Goal: Information Seeking & Learning: Check status

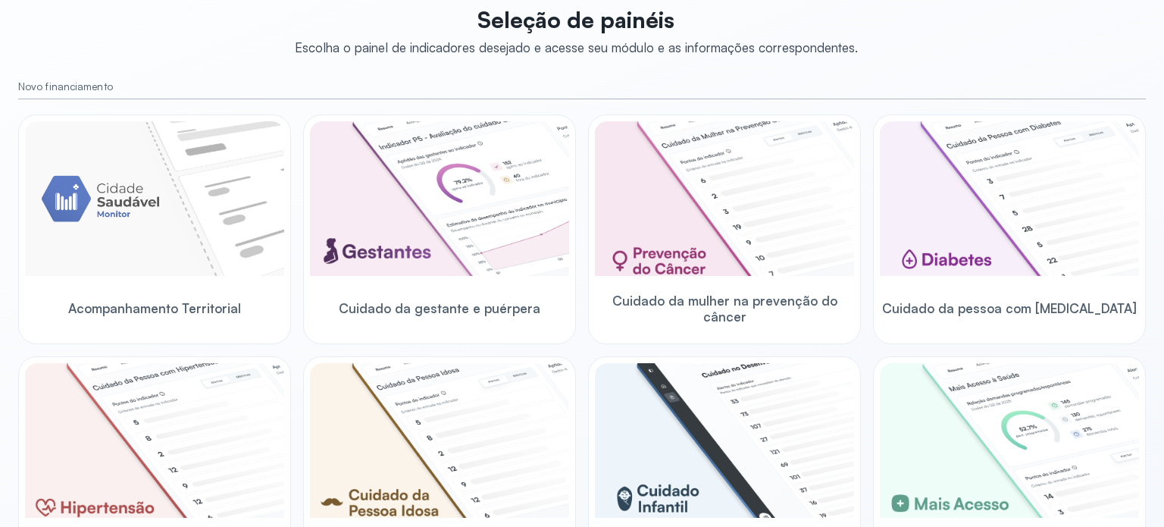
scroll to position [70, 0]
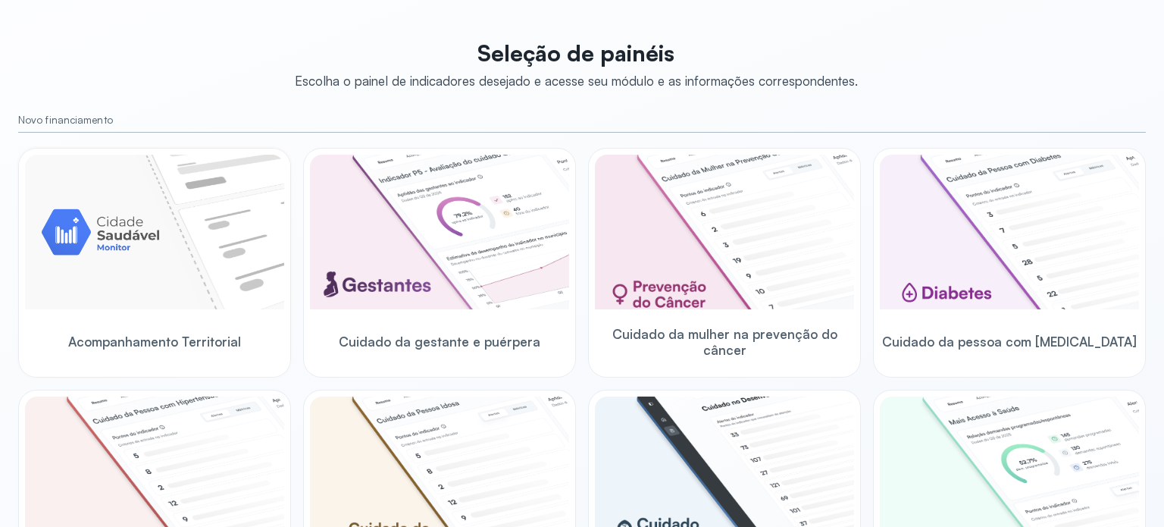
click at [241, 220] on img at bounding box center [154, 232] width 259 height 155
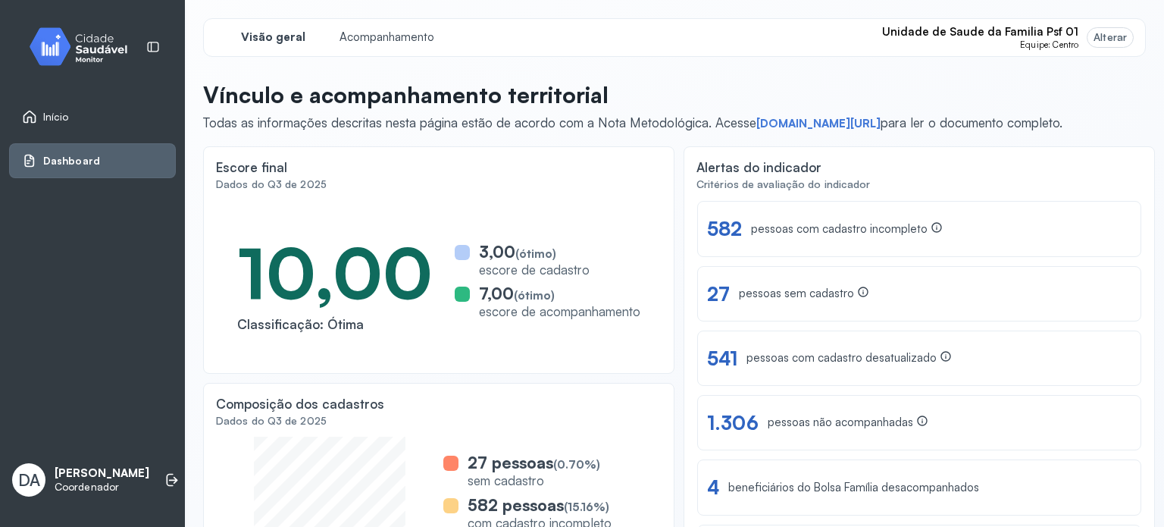
click at [134, 154] on link "Dashboard" at bounding box center [92, 160] width 141 height 15
click at [118, 120] on link "Início" at bounding box center [92, 116] width 141 height 15
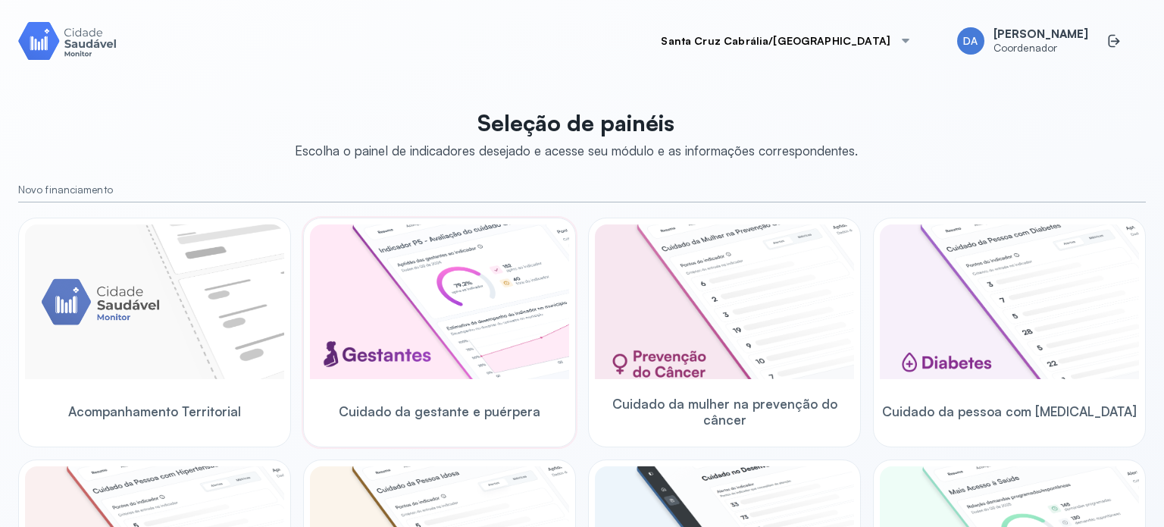
click at [467, 315] on img at bounding box center [439, 301] width 259 height 155
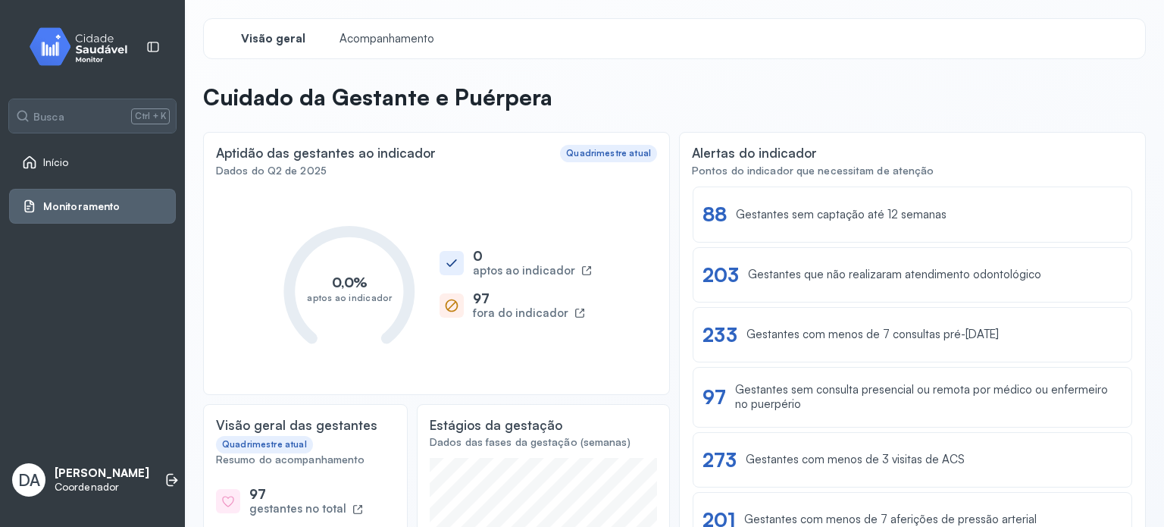
click at [117, 178] on div "Início" at bounding box center [92, 162] width 167 height 35
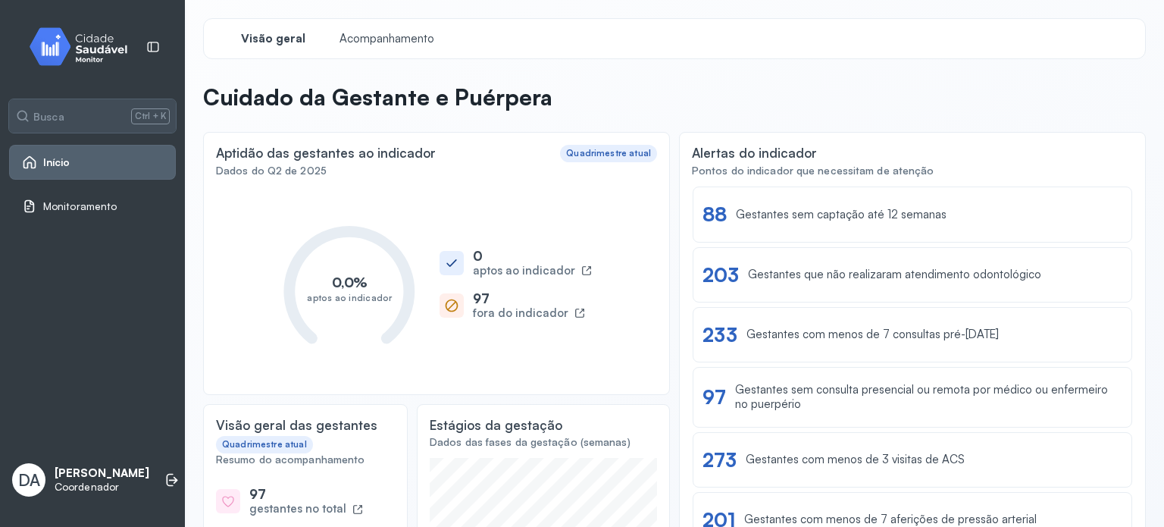
click at [82, 155] on link "Início" at bounding box center [92, 162] width 141 height 15
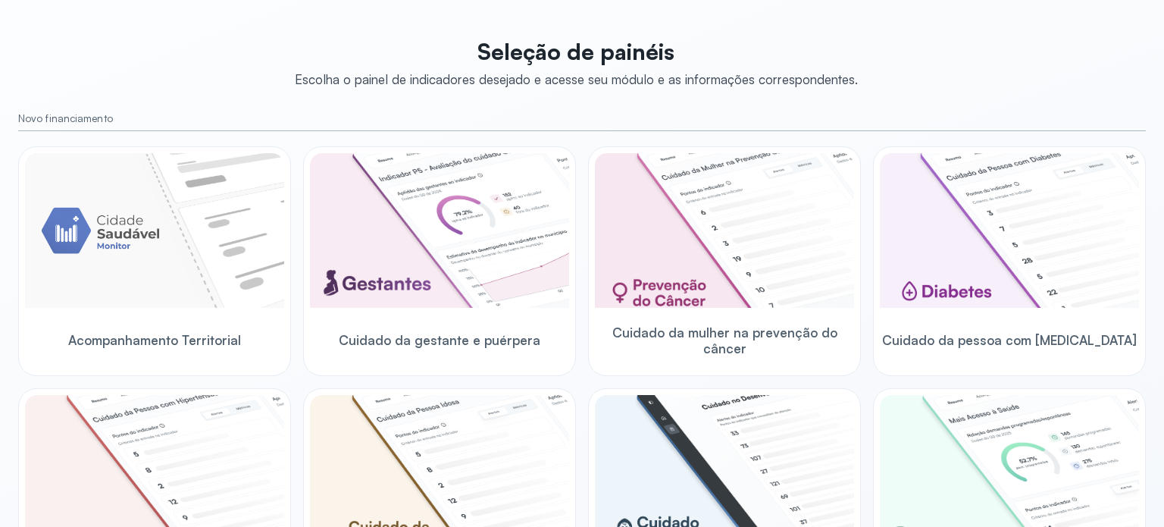
scroll to position [58, 0]
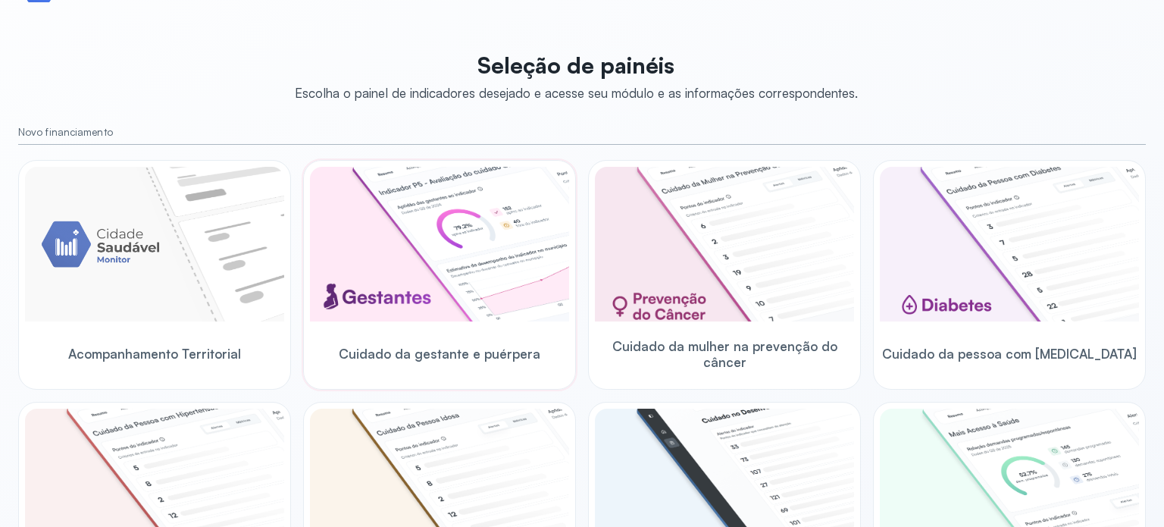
click at [449, 217] on img at bounding box center [439, 244] width 259 height 155
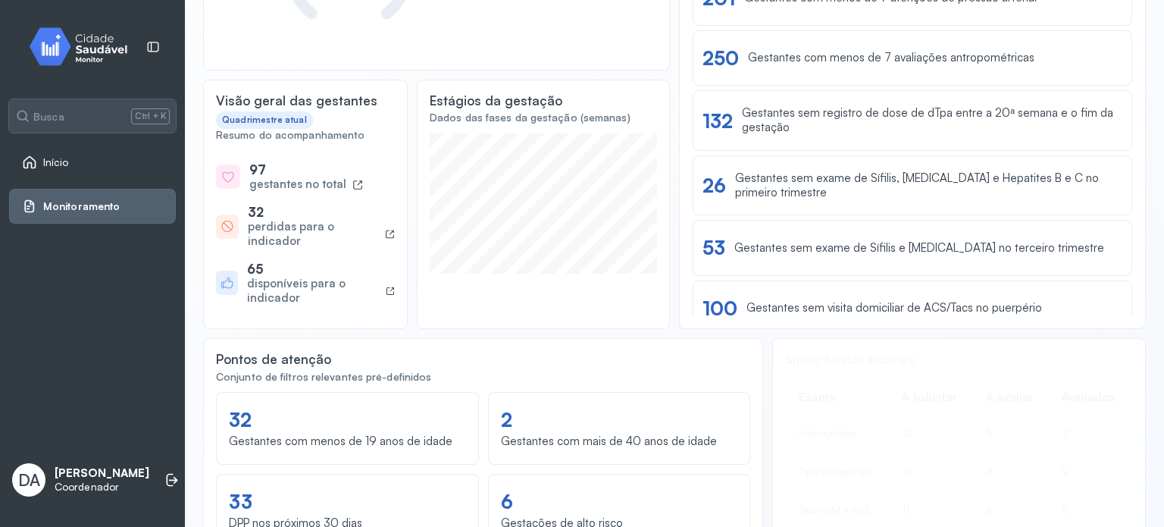
scroll to position [208, 0]
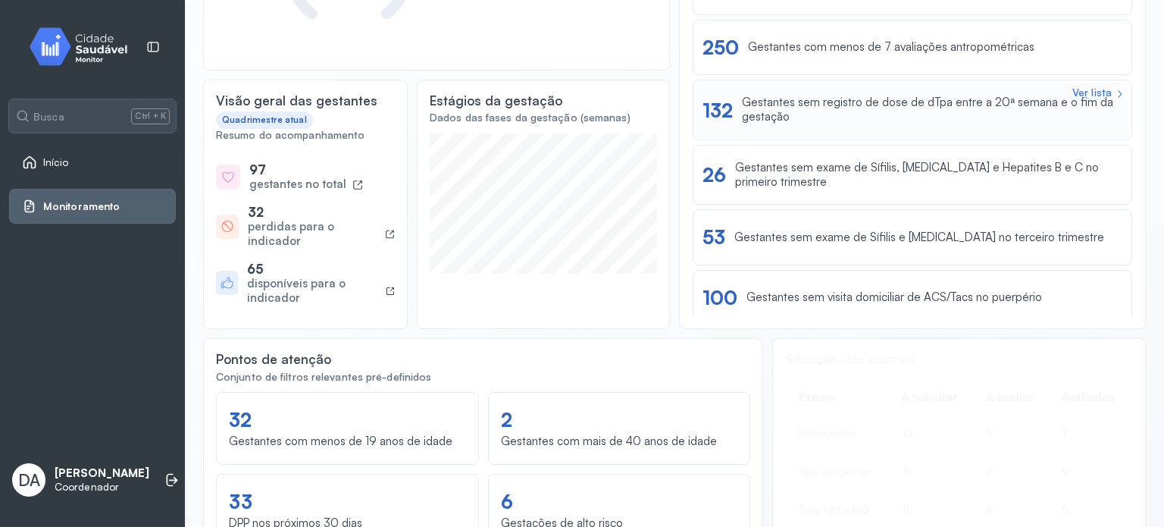
click at [1015, 111] on div "Gestantes sem registro de dose de dTpa entre a 20ª semana e o fim da gestação" at bounding box center [932, 109] width 380 height 29
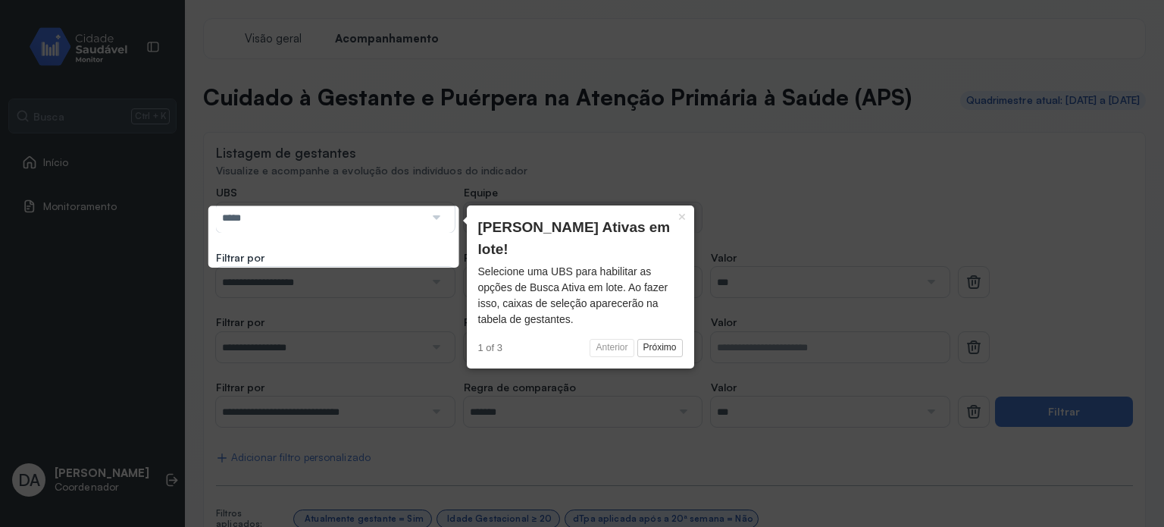
click at [433, 233] on div at bounding box center [434, 217] width 21 height 30
click at [668, 339] on button "Próximo" at bounding box center [659, 348] width 45 height 18
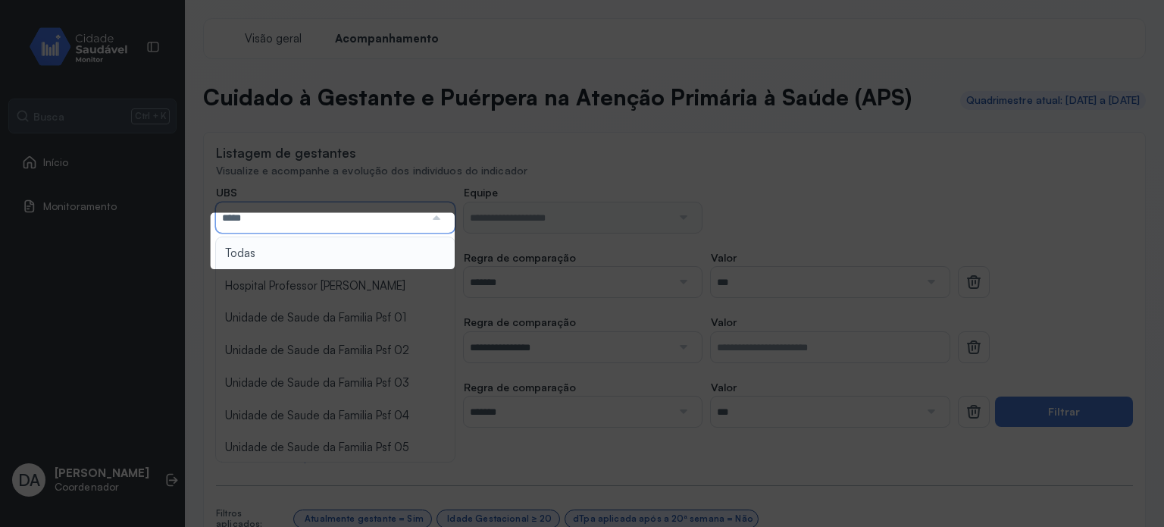
scroll to position [384, 0]
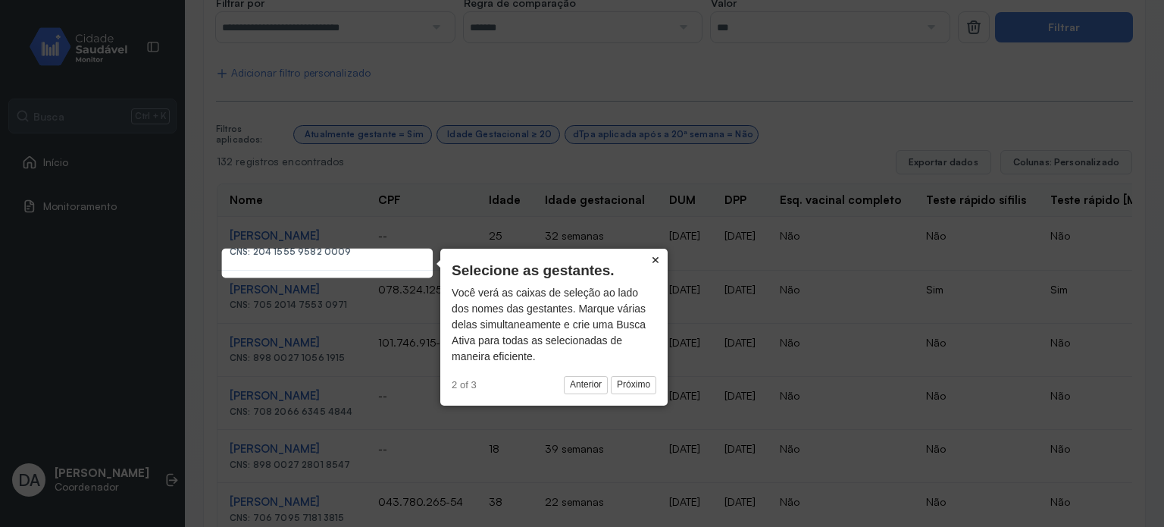
click at [655, 257] on button "×" at bounding box center [655, 259] width 24 height 21
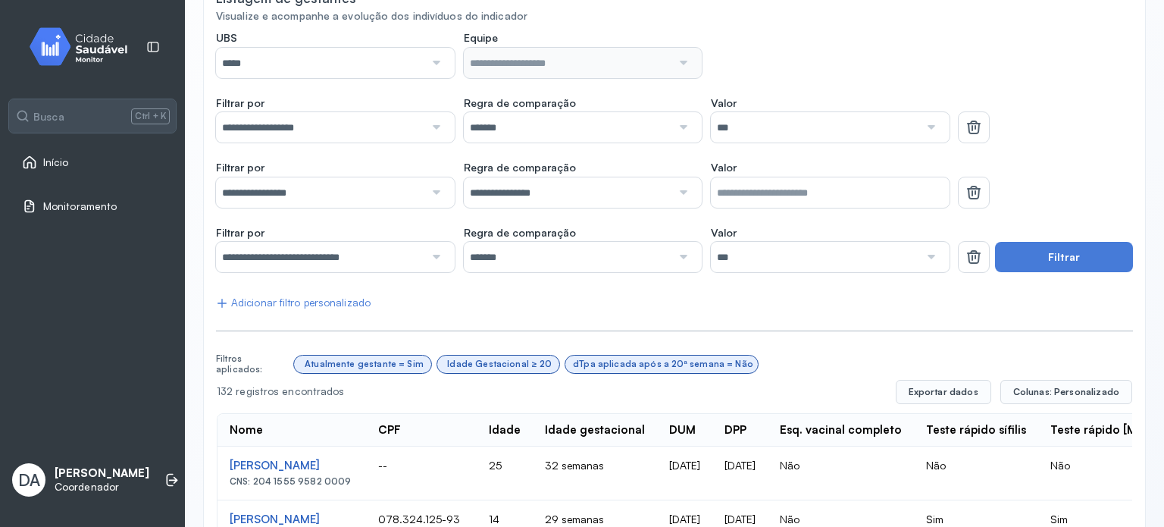
scroll to position [25, 0]
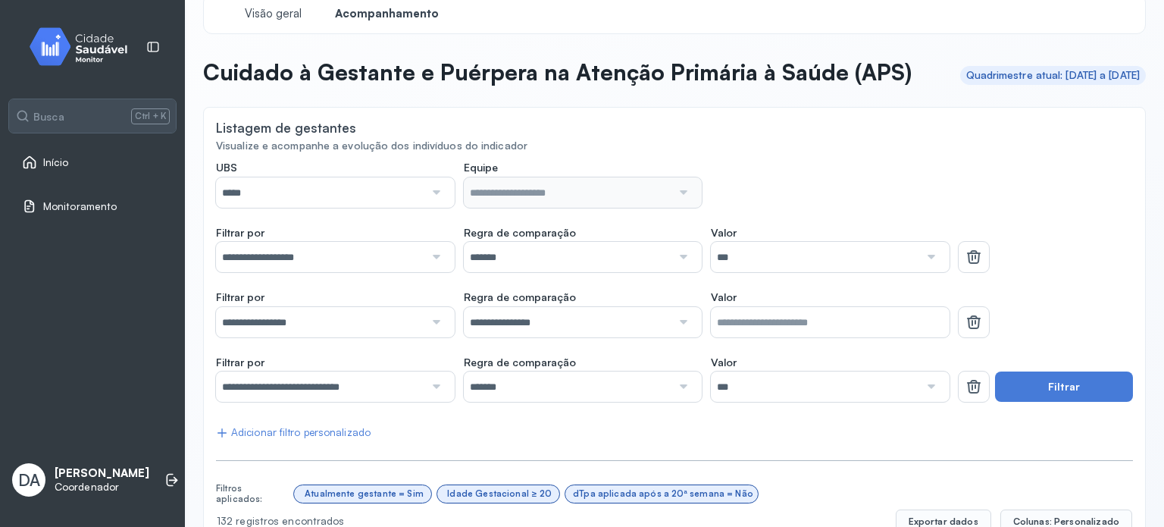
click at [42, 160] on div "Início" at bounding box center [45, 162] width 47 height 15
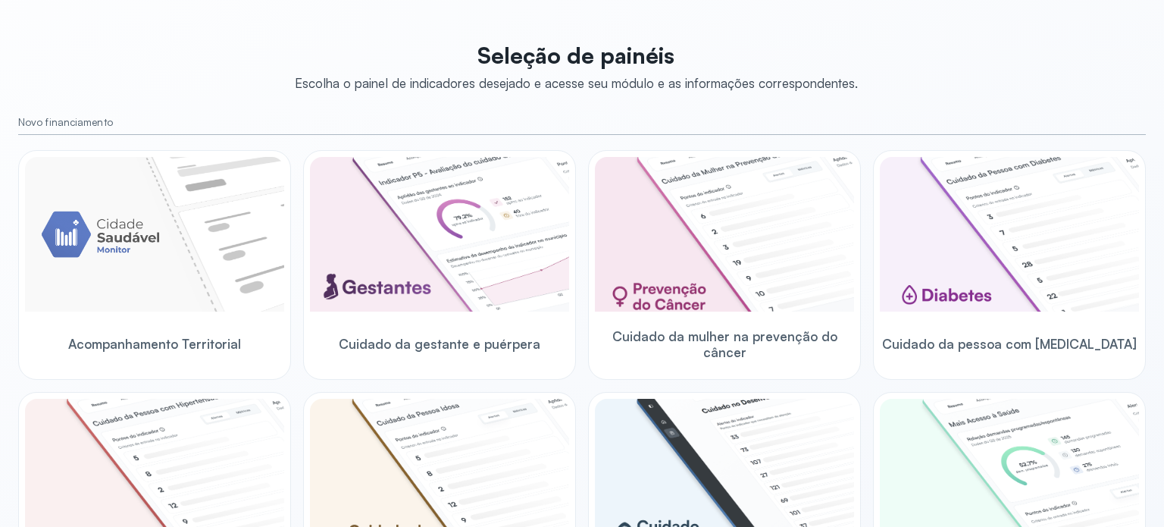
scroll to position [56, 0]
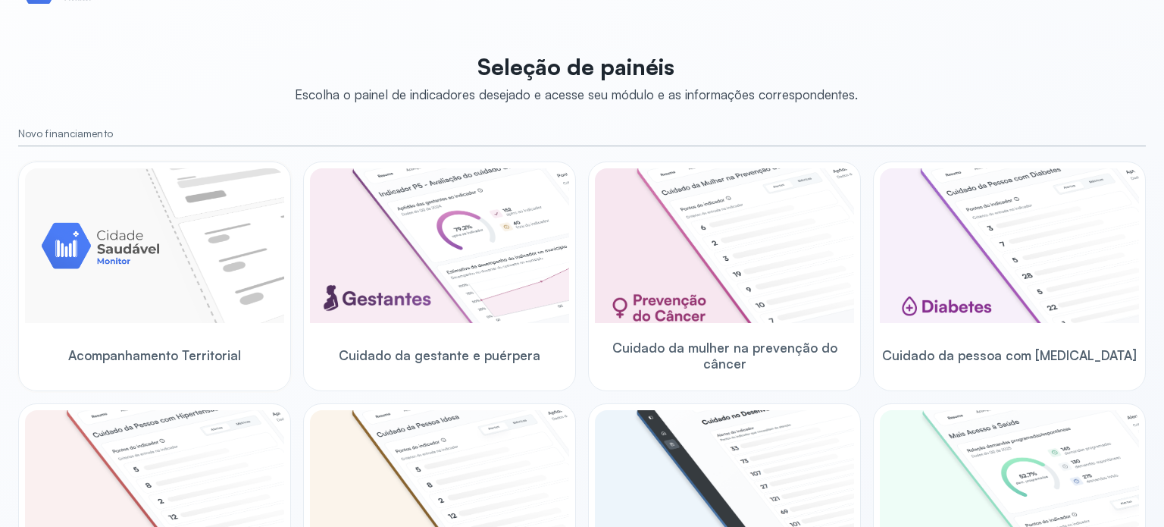
click at [200, 238] on img at bounding box center [154, 245] width 259 height 155
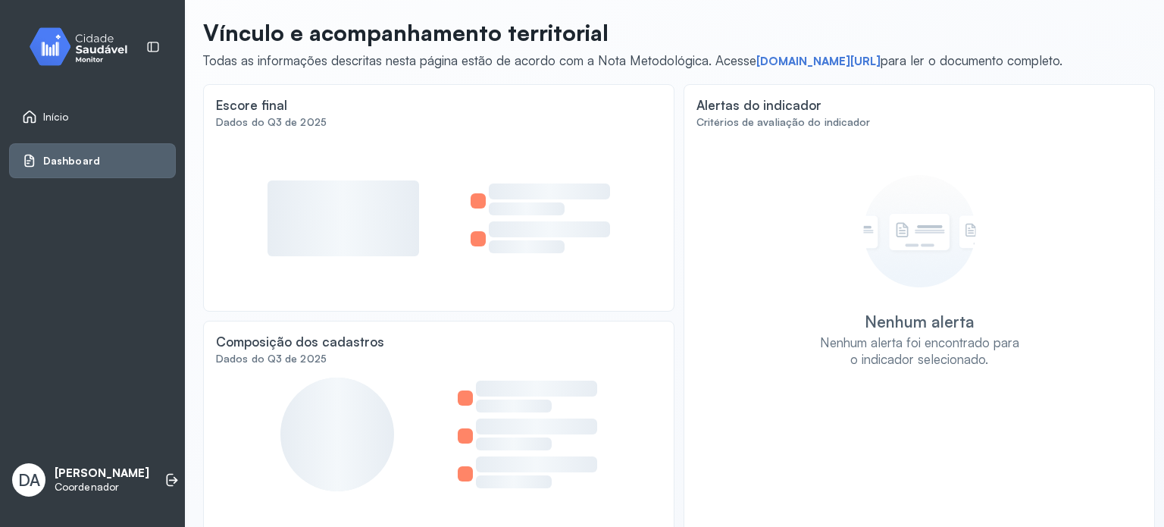
click at [800, 272] on div "Nenhum alerta Nenhum alerta foi encontrado para o indicador selecionado." at bounding box center [919, 271] width 414 height 192
click at [62, 124] on div "Início" at bounding box center [45, 116] width 47 height 15
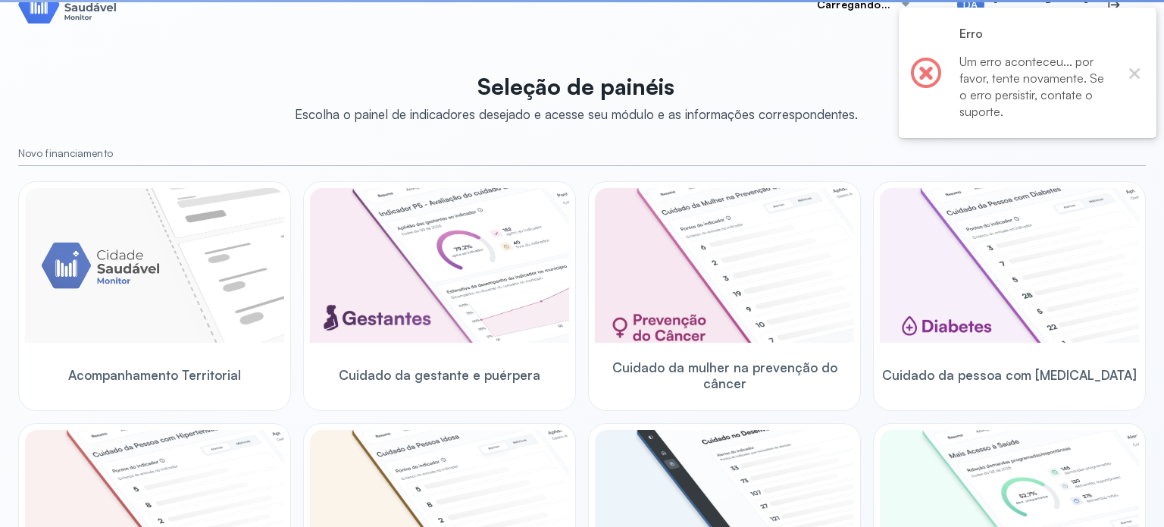
scroll to position [56, 0]
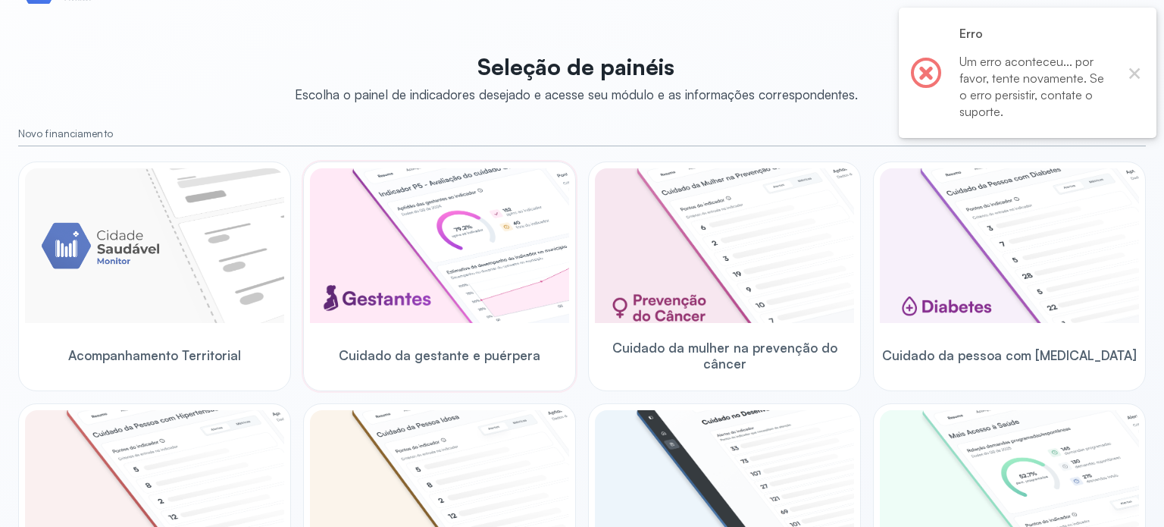
click at [404, 220] on img at bounding box center [439, 245] width 259 height 155
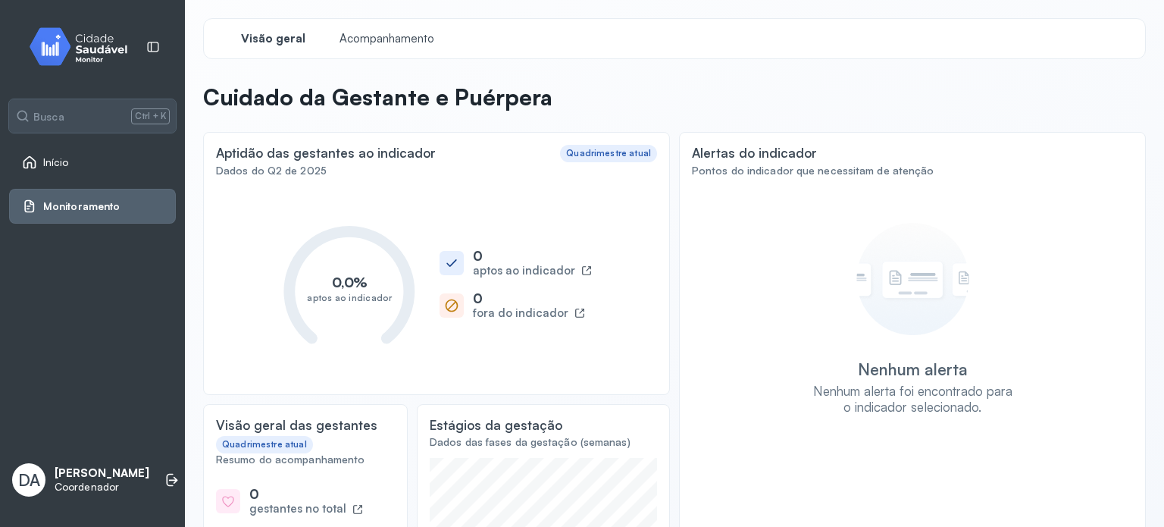
click at [133, 163] on link "Início" at bounding box center [92, 162] width 141 height 15
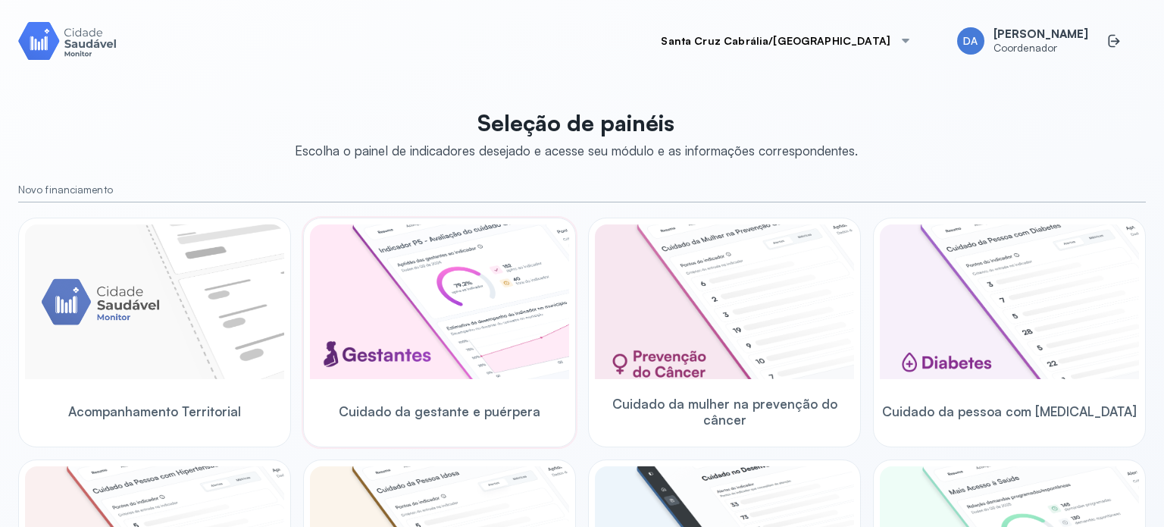
click at [386, 267] on img at bounding box center [439, 301] width 259 height 155
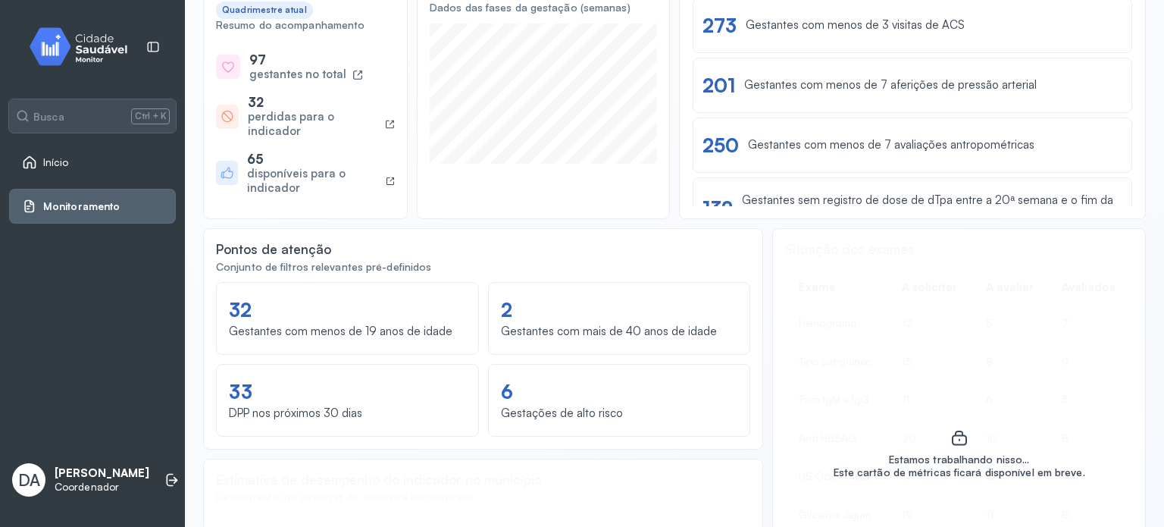
scroll to position [417, 0]
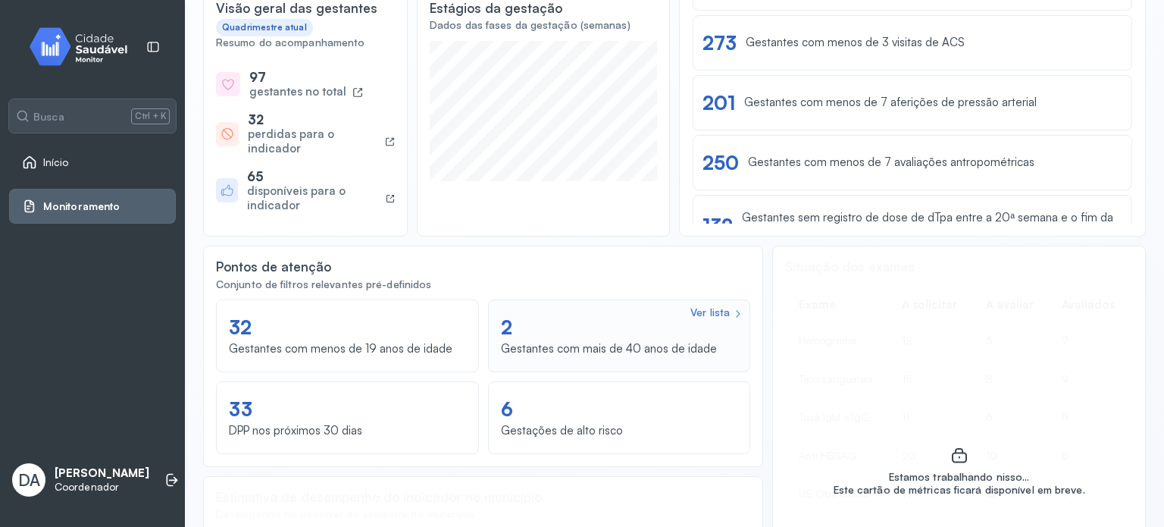
click at [656, 324] on div "Ver lista 2 Gestantes com mais de 40 anos de idade" at bounding box center [619, 335] width 237 height 53
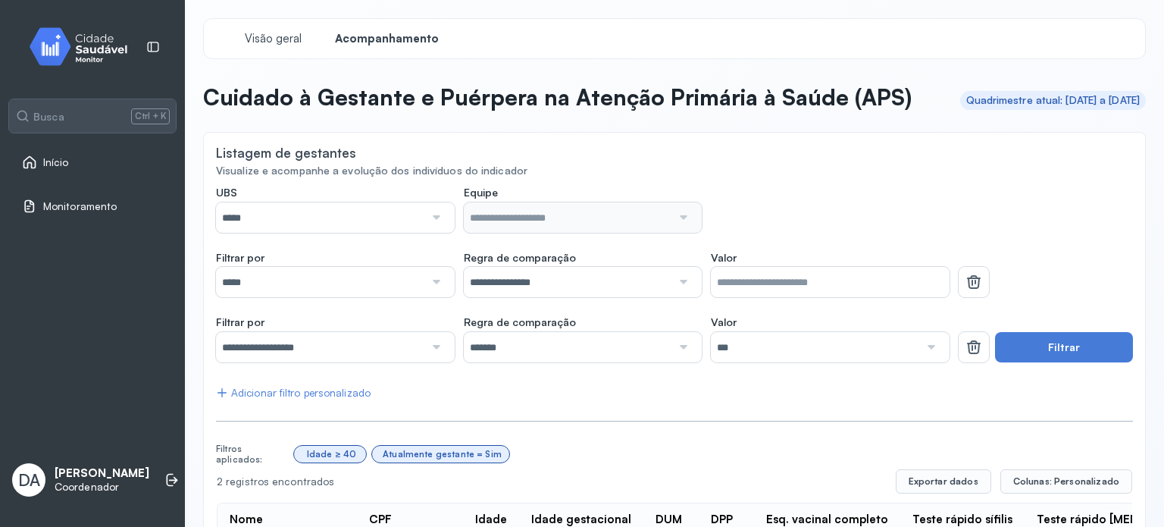
click at [1137, 64] on div "Visão geral Acompanhamento Cuidado à [GEOGRAPHIC_DATA] e Puérpera na Atenção Pr…" at bounding box center [674, 337] width 979 height 674
click at [424, 233] on div at bounding box center [434, 217] width 21 height 30
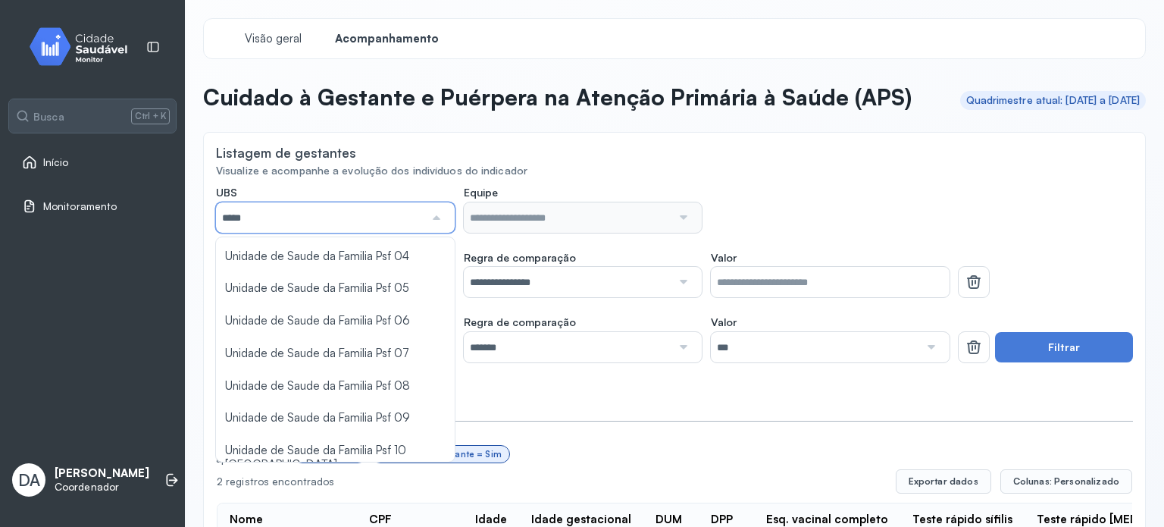
scroll to position [173, 0]
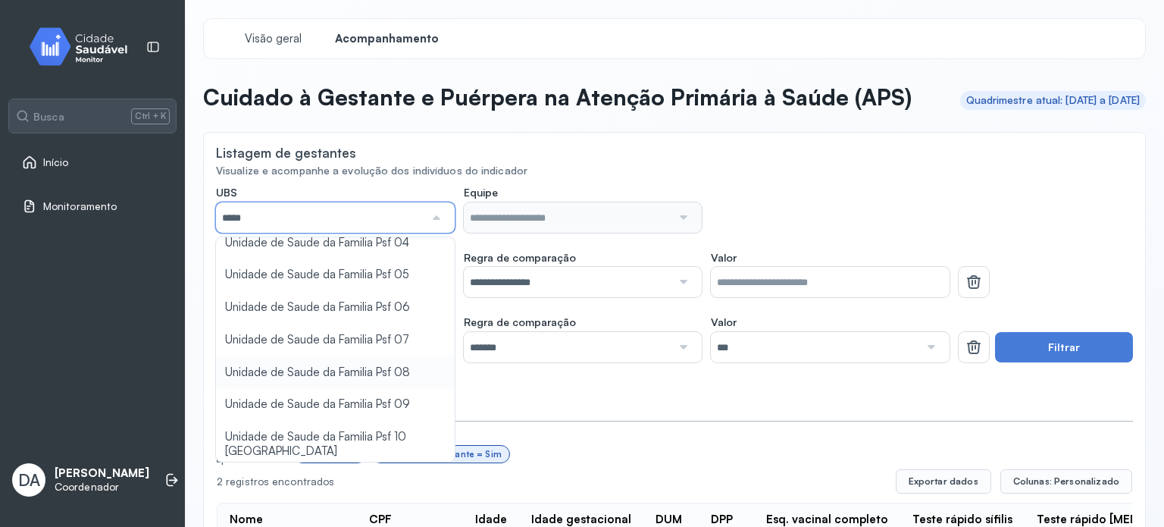
type input "*****"
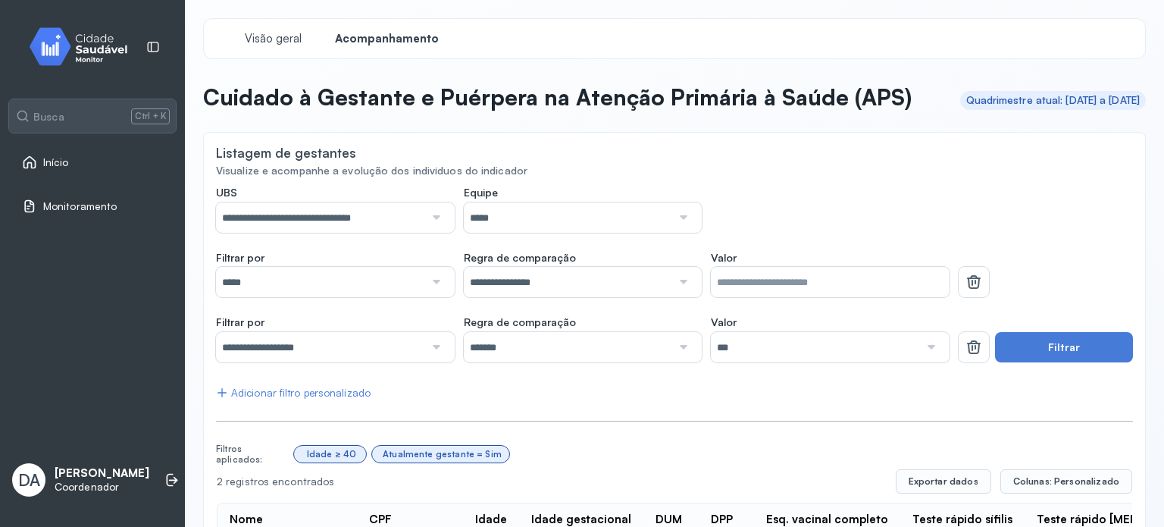
click at [376, 414] on div "**********" at bounding box center [674, 415] width 917 height 458
click at [1094, 362] on button "Filtrar" at bounding box center [1064, 347] width 138 height 30
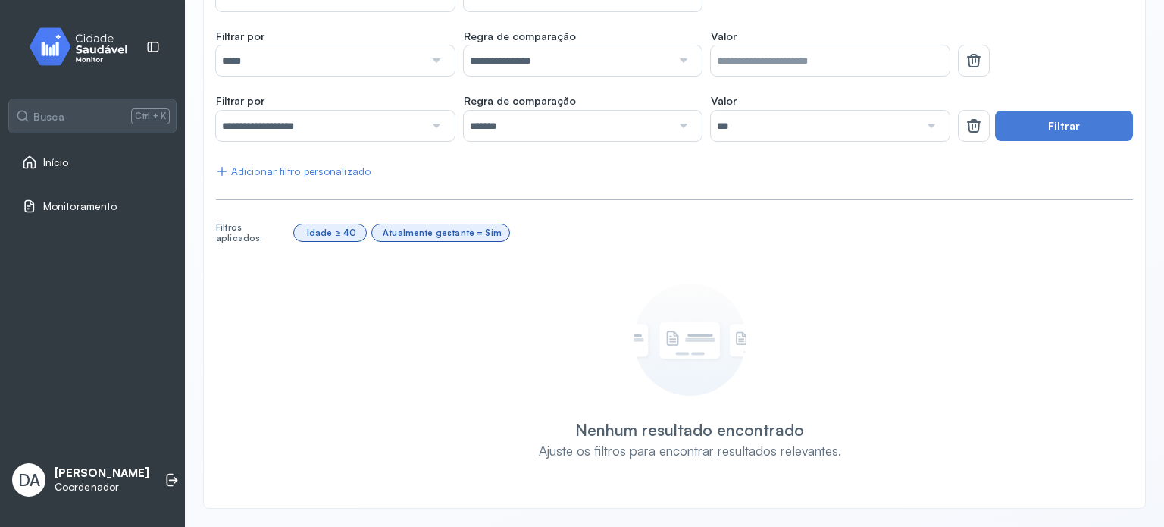
scroll to position [248, 0]
click at [1074, 127] on button "Filtrar" at bounding box center [1064, 126] width 138 height 30
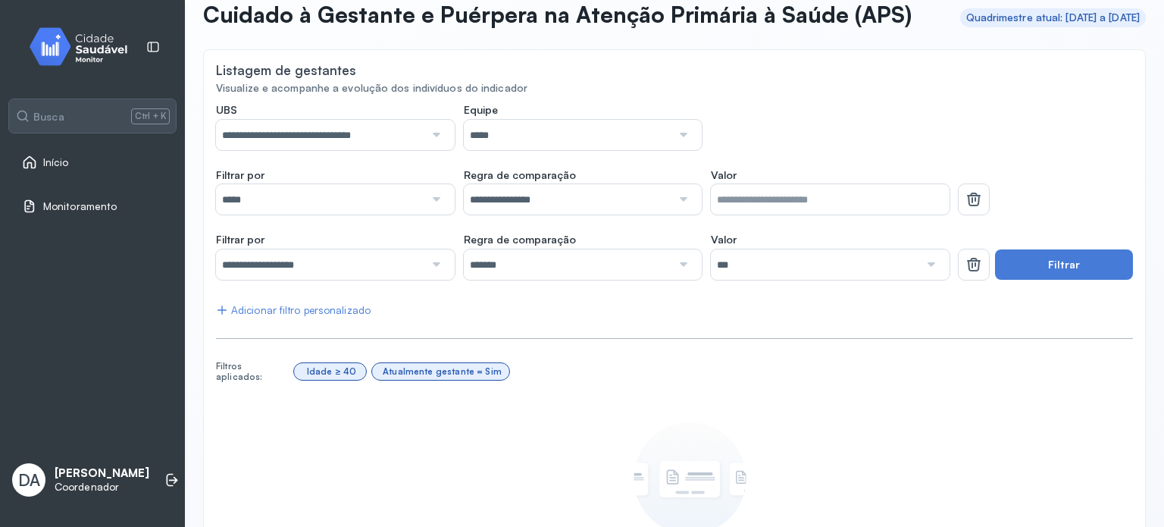
scroll to position [66, 0]
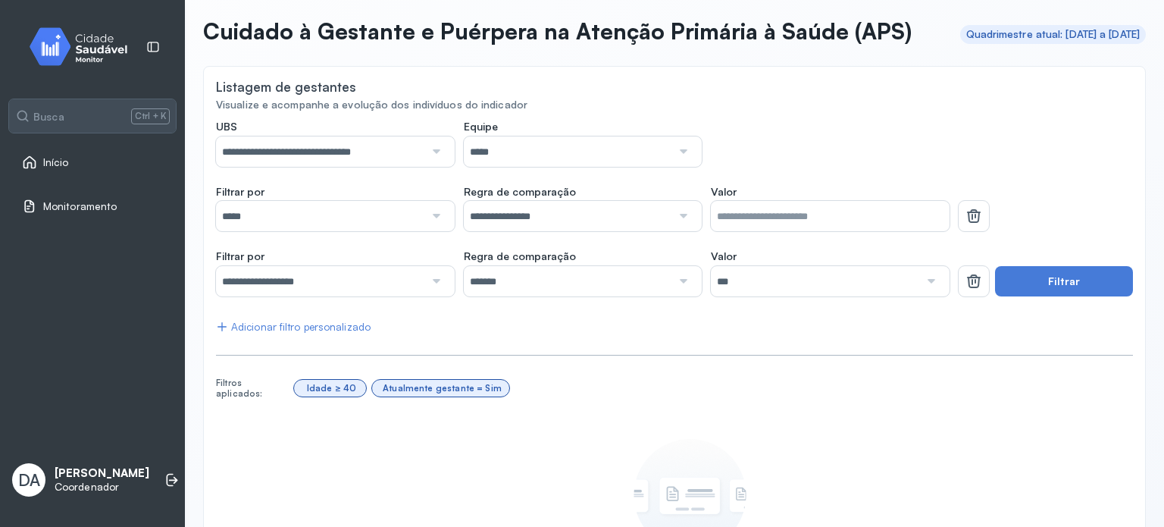
click at [427, 167] on div at bounding box center [434, 151] width 21 height 30
click at [411, 381] on div "**********" at bounding box center [674, 385] width 917 height 530
click at [1096, 296] on button "Filtrar" at bounding box center [1064, 281] width 138 height 30
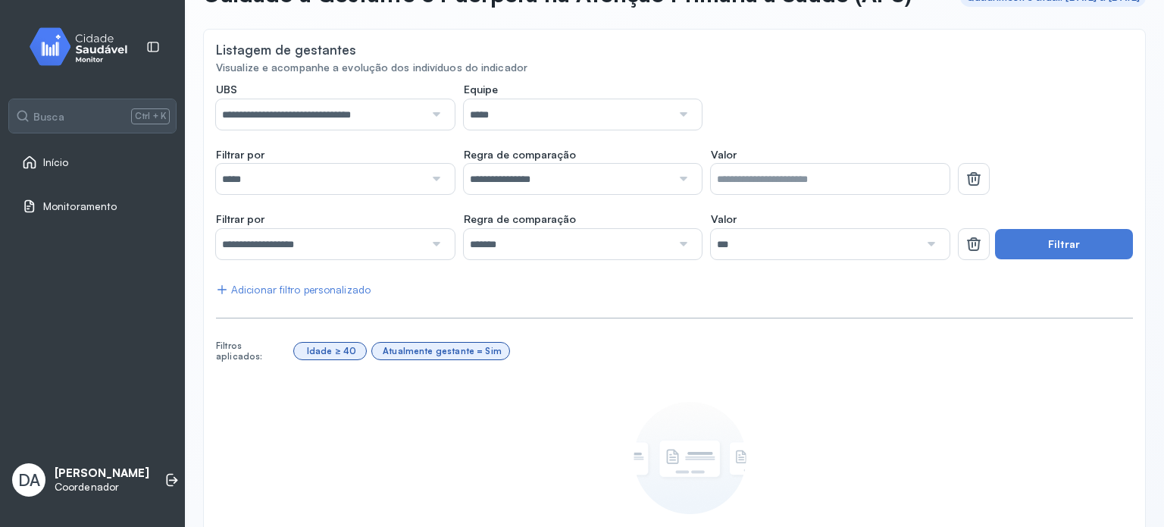
scroll to position [96, 0]
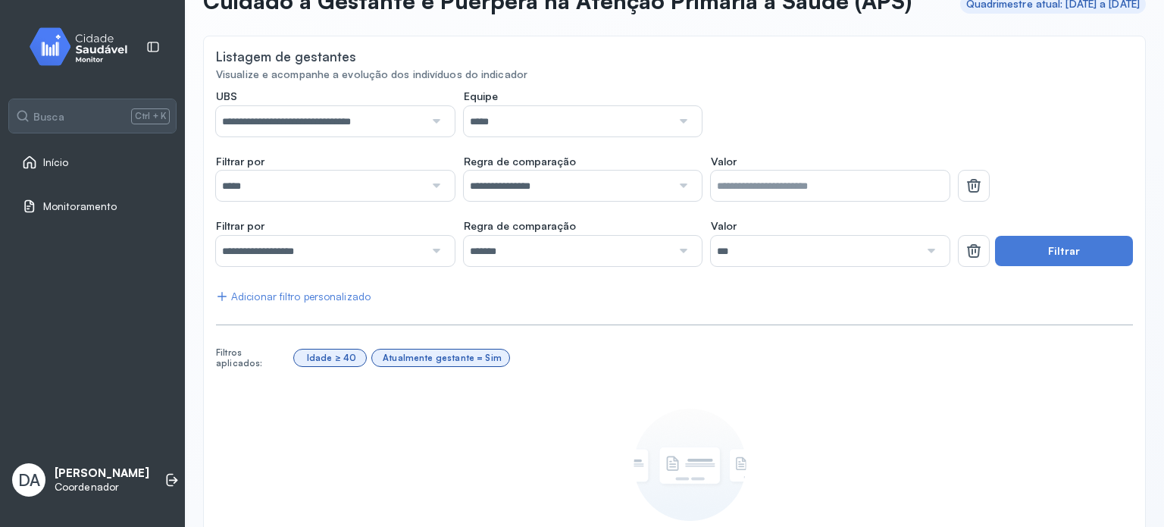
click at [436, 201] on div at bounding box center [434, 185] width 21 height 30
click at [438, 266] on div at bounding box center [434, 251] width 21 height 30
click at [402, 417] on div "**********" at bounding box center [674, 354] width 917 height 530
click at [1018, 266] on button "Filtrar" at bounding box center [1064, 251] width 138 height 30
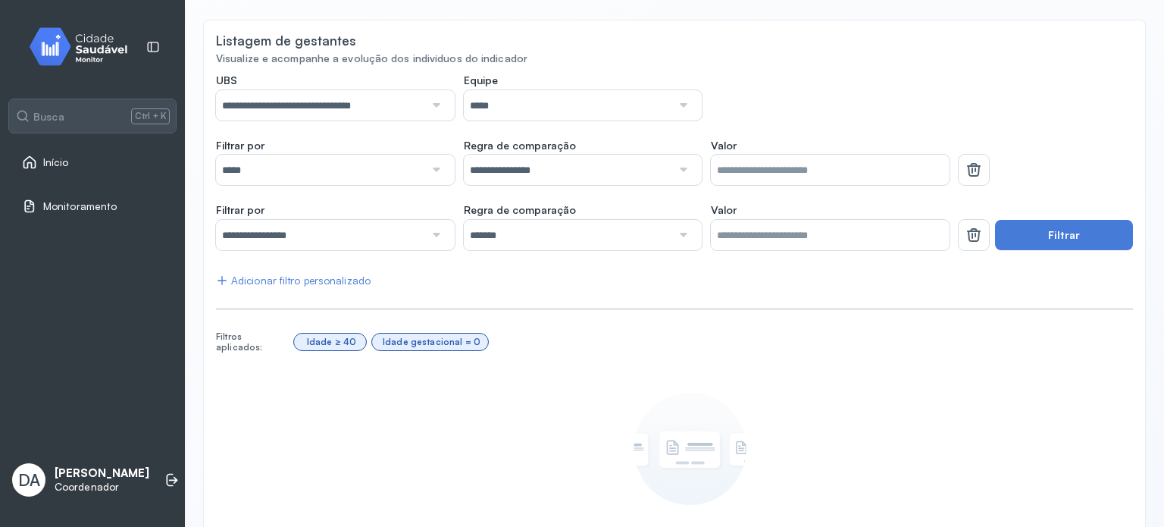
scroll to position [0, 0]
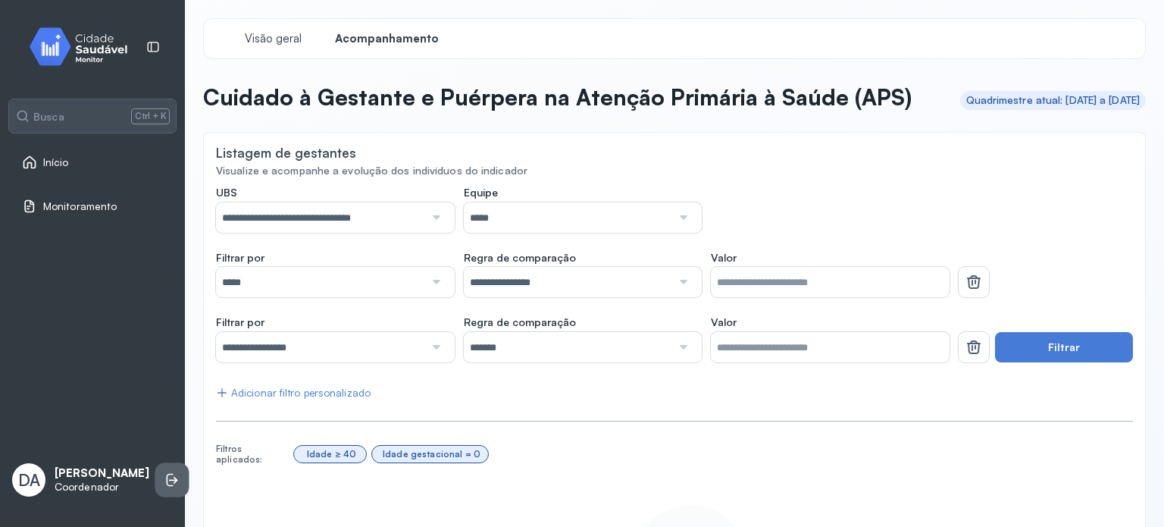
click at [164, 480] on icon at bounding box center [171, 479] width 15 height 15
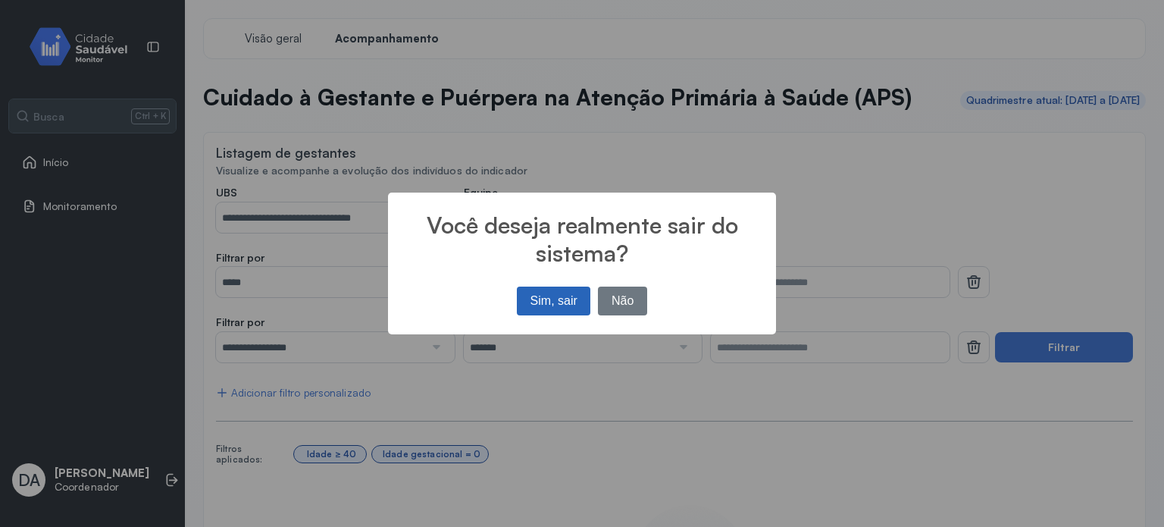
click at [568, 298] on button "Sim, sair" at bounding box center [553, 300] width 73 height 29
